Goal: Task Accomplishment & Management: Manage account settings

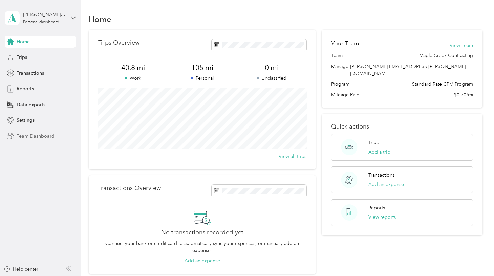
click at [36, 134] on span "Team Dashboard" at bounding box center [36, 136] width 38 height 7
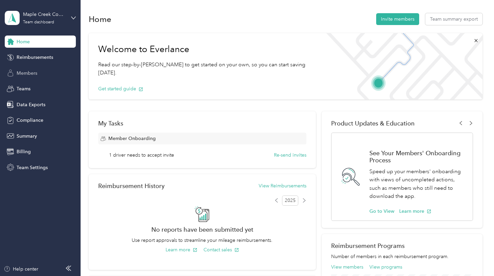
click at [30, 76] on span "Members" at bounding box center [27, 73] width 21 height 7
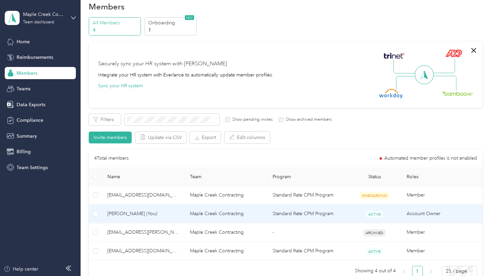
scroll to position [14, 0]
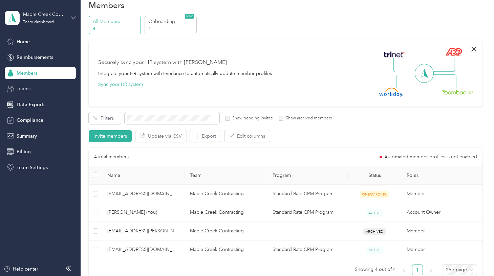
click at [31, 90] on div "Teams" at bounding box center [40, 89] width 71 height 12
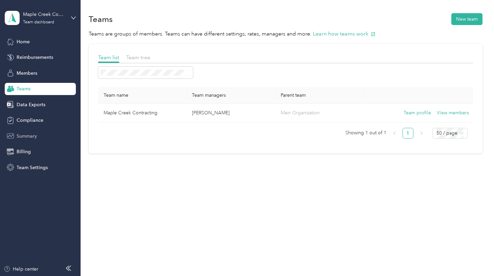
click at [36, 139] on span "Summary" at bounding box center [27, 136] width 20 height 7
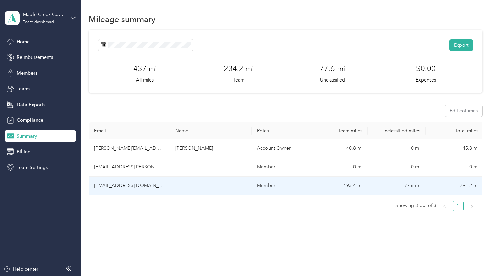
click at [186, 181] on td at bounding box center [210, 186] width 81 height 19
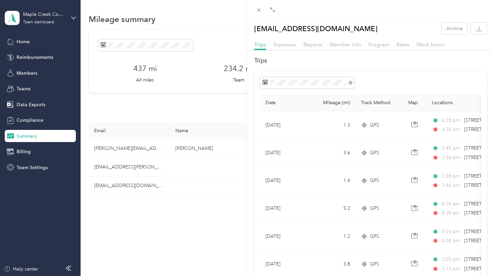
click at [197, 217] on div "[EMAIL_ADDRESS][DOMAIN_NAME] Archive Trips Expenses Reports Member info Program…" at bounding box center [247, 138] width 494 height 276
